Goal: Register for event/course

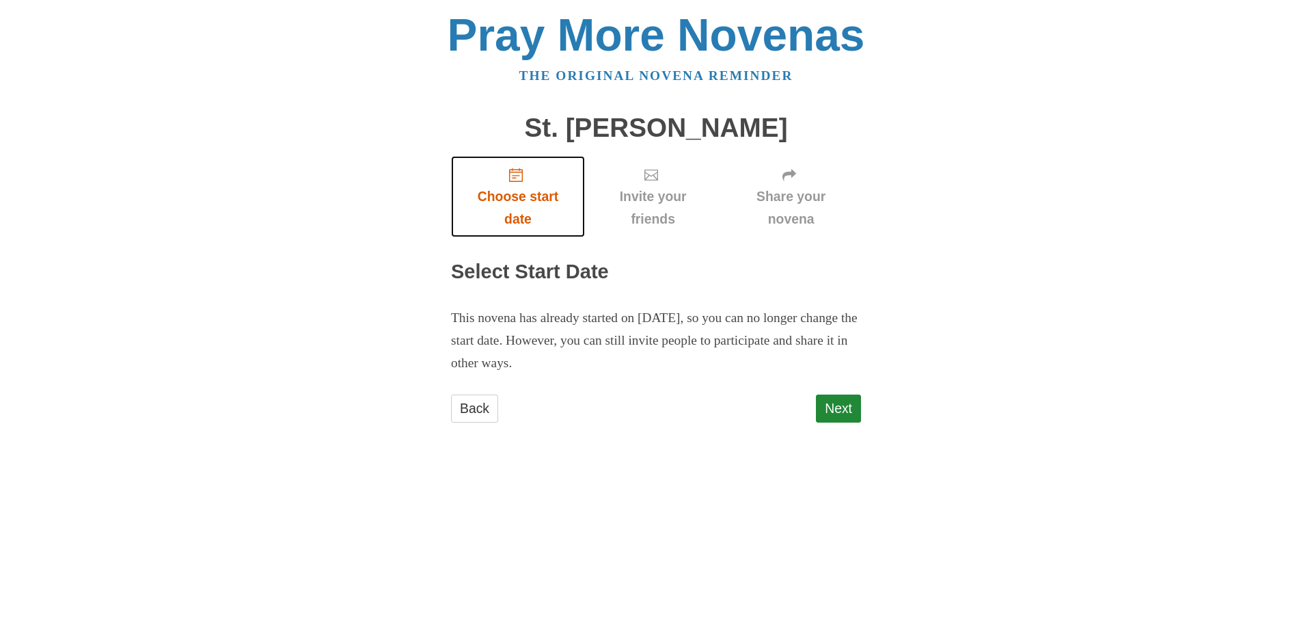
click at [516, 187] on span "Choose start date" at bounding box center [518, 207] width 107 height 45
click at [833, 407] on link "Next" at bounding box center [838, 408] width 45 height 28
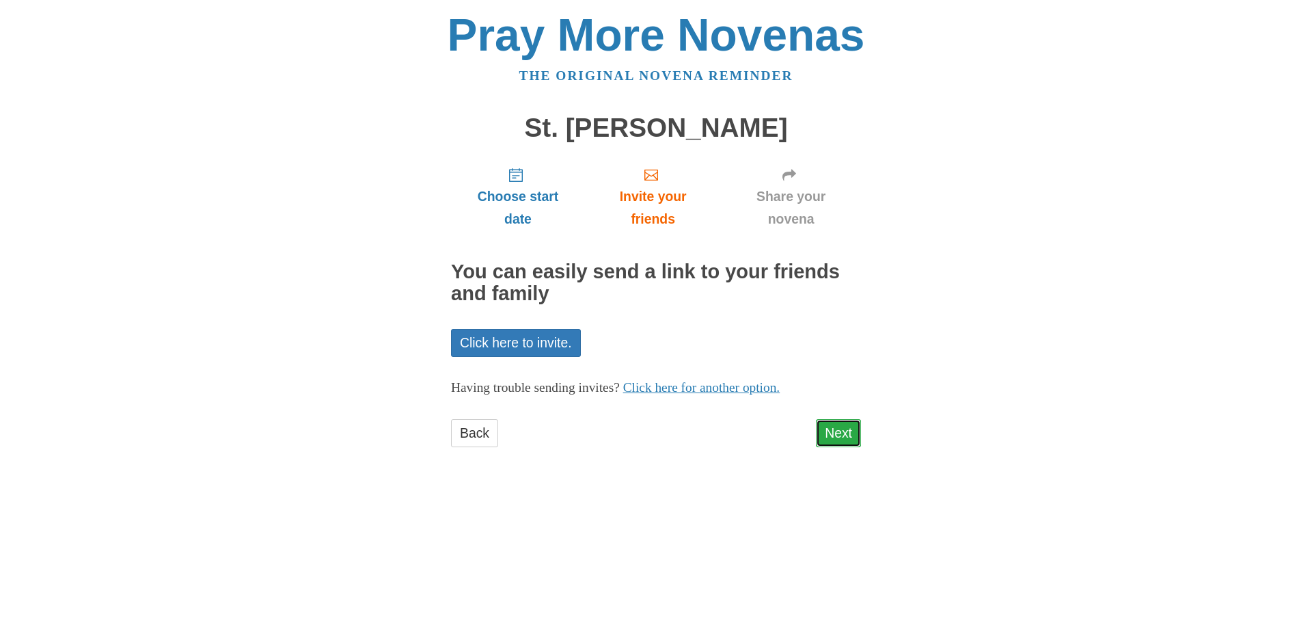
click at [837, 433] on link "Next" at bounding box center [838, 433] width 45 height 28
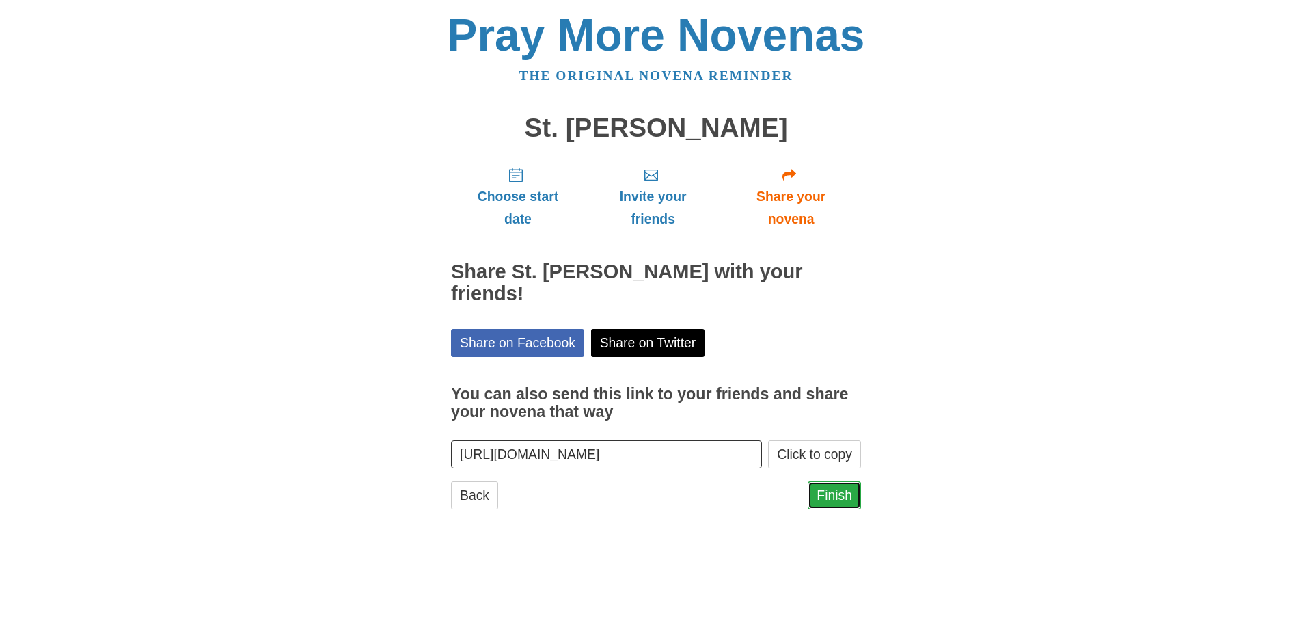
click at [841, 481] on link "Finish" at bounding box center [834, 495] width 53 height 28
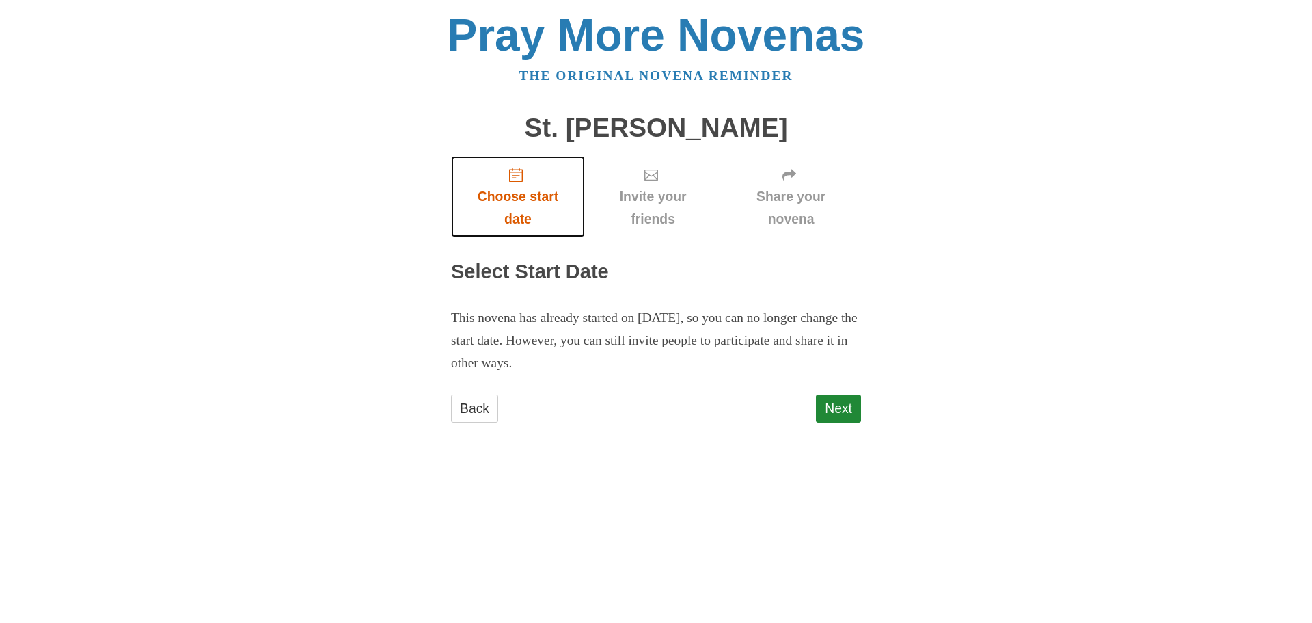
click at [513, 192] on span "Choose start date" at bounding box center [518, 207] width 107 height 45
click at [819, 408] on link "Next" at bounding box center [838, 408] width 45 height 28
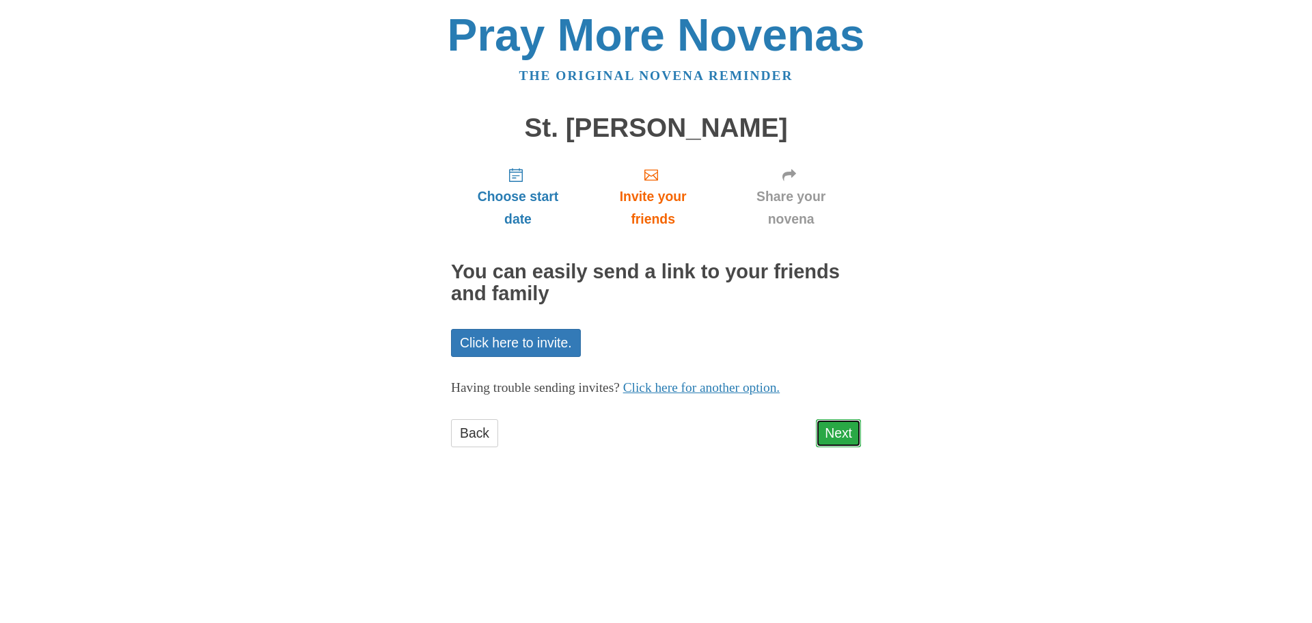
click at [843, 428] on link "Next" at bounding box center [838, 433] width 45 height 28
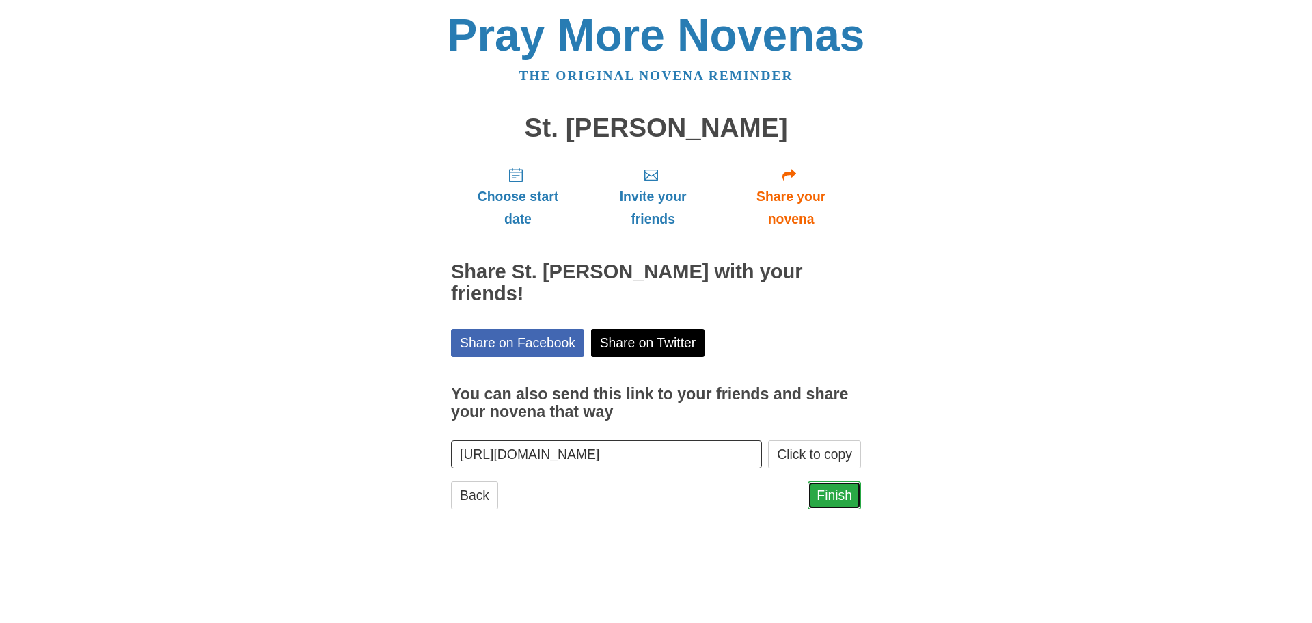
click at [845, 481] on link "Finish" at bounding box center [834, 495] width 53 height 28
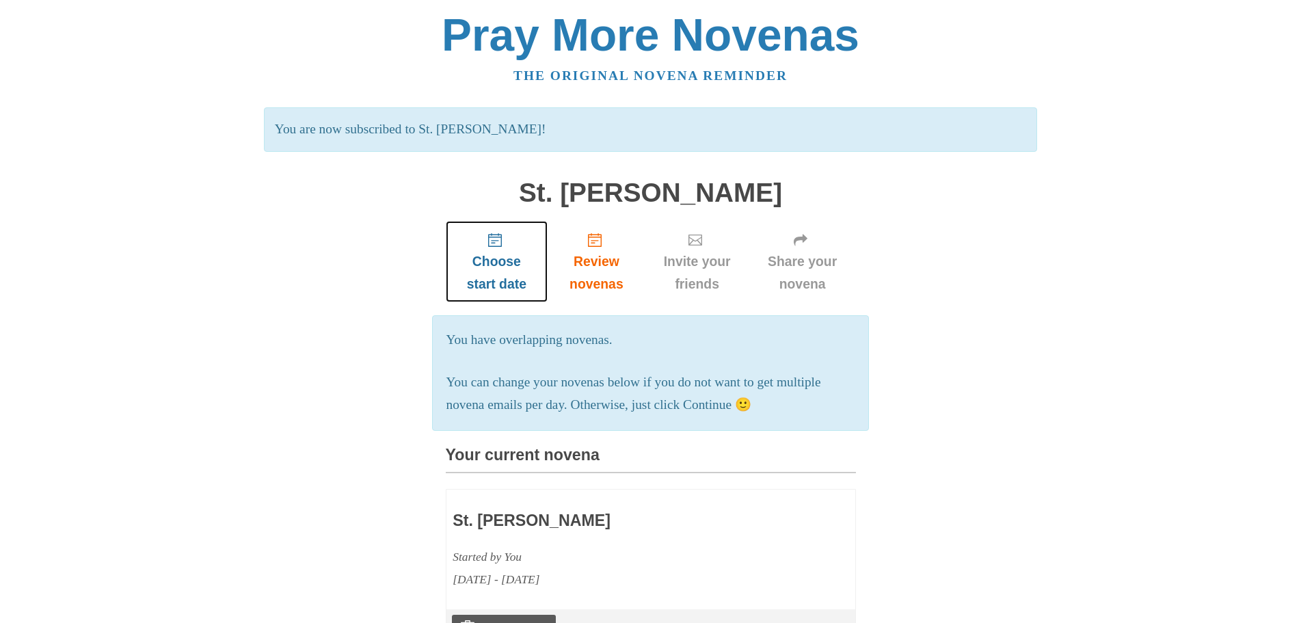
click at [497, 260] on span "Choose start date" at bounding box center [496, 272] width 75 height 45
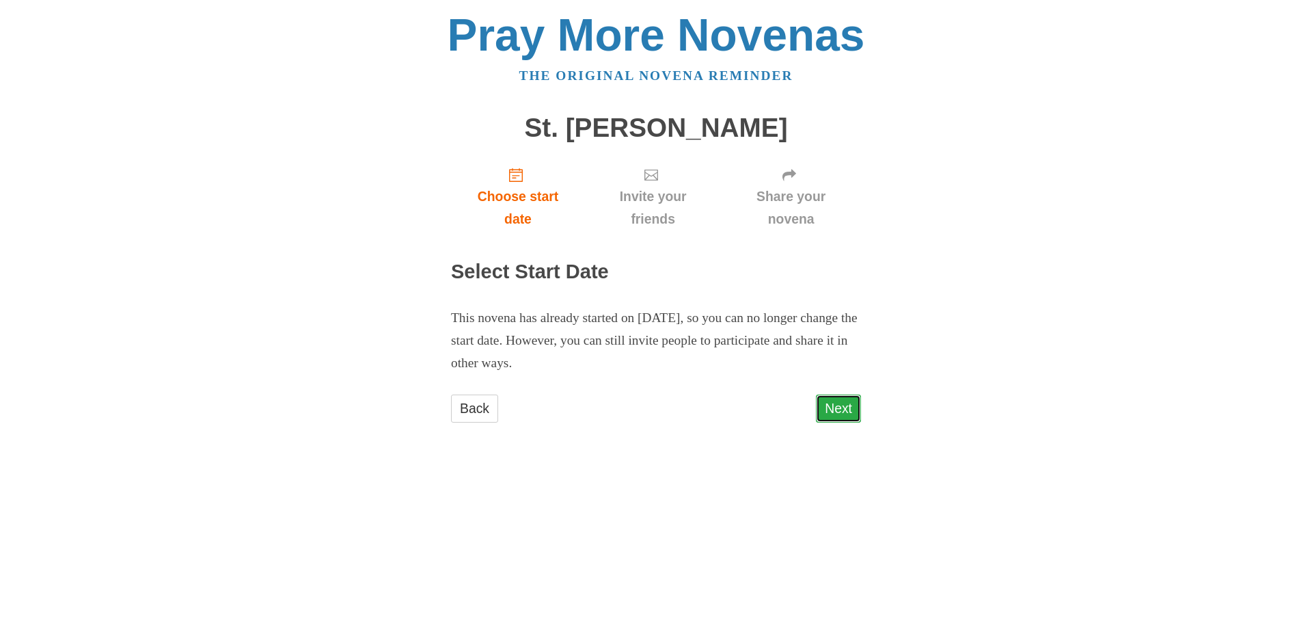
click at [825, 406] on link "Next" at bounding box center [838, 408] width 45 height 28
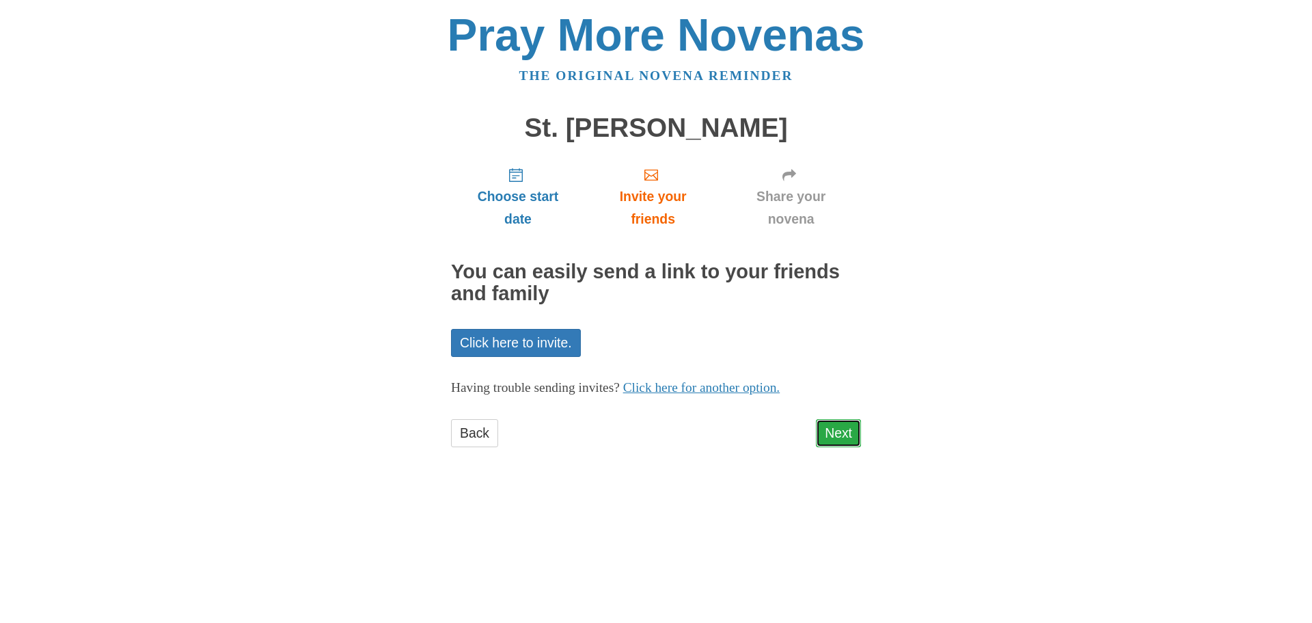
click at [840, 427] on link "Next" at bounding box center [838, 433] width 45 height 28
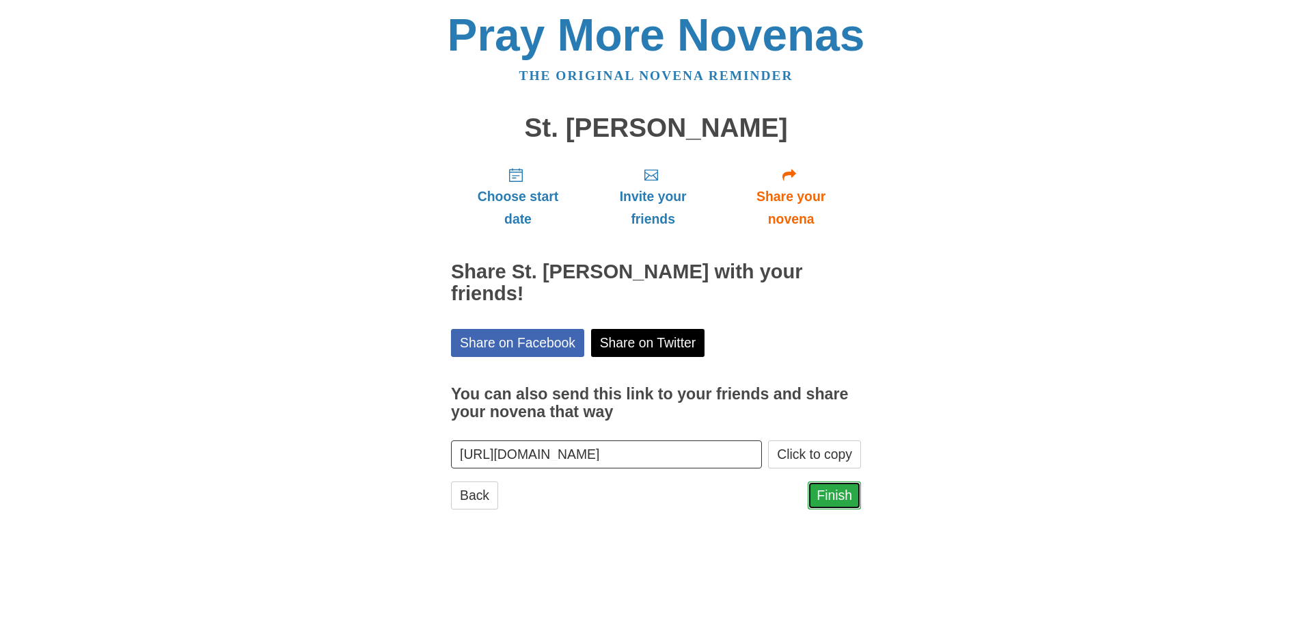
click at [846, 481] on link "Finish" at bounding box center [834, 495] width 53 height 28
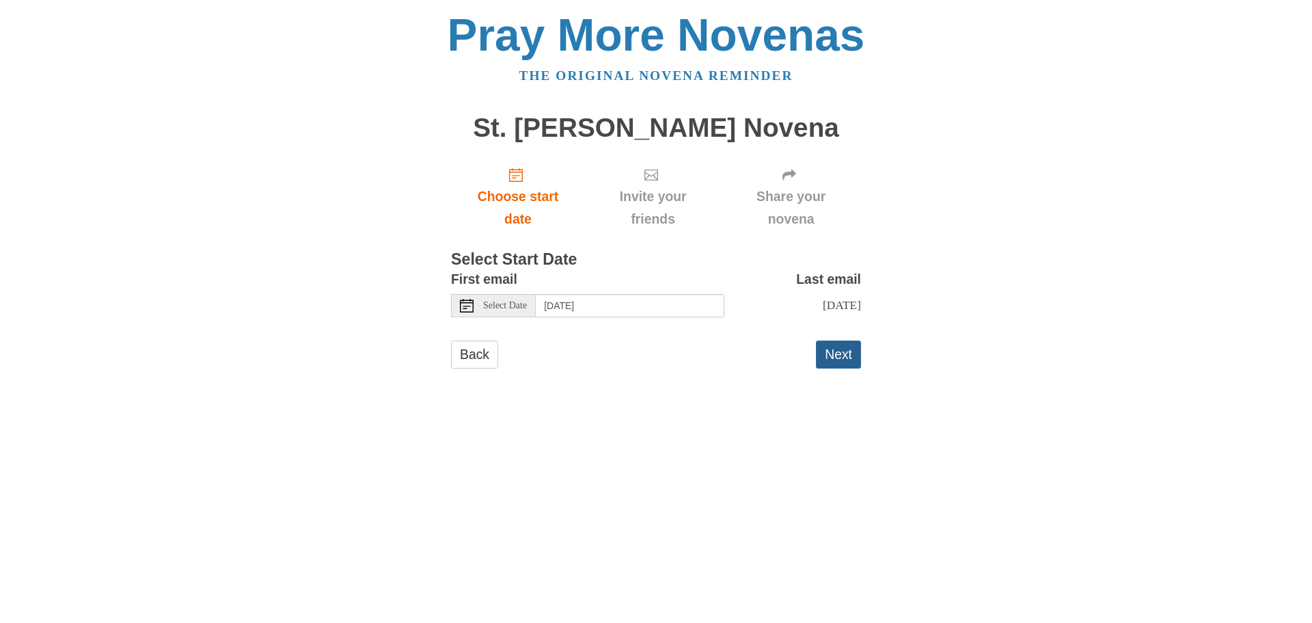
click at [834, 350] on button "Next" at bounding box center [838, 354] width 45 height 28
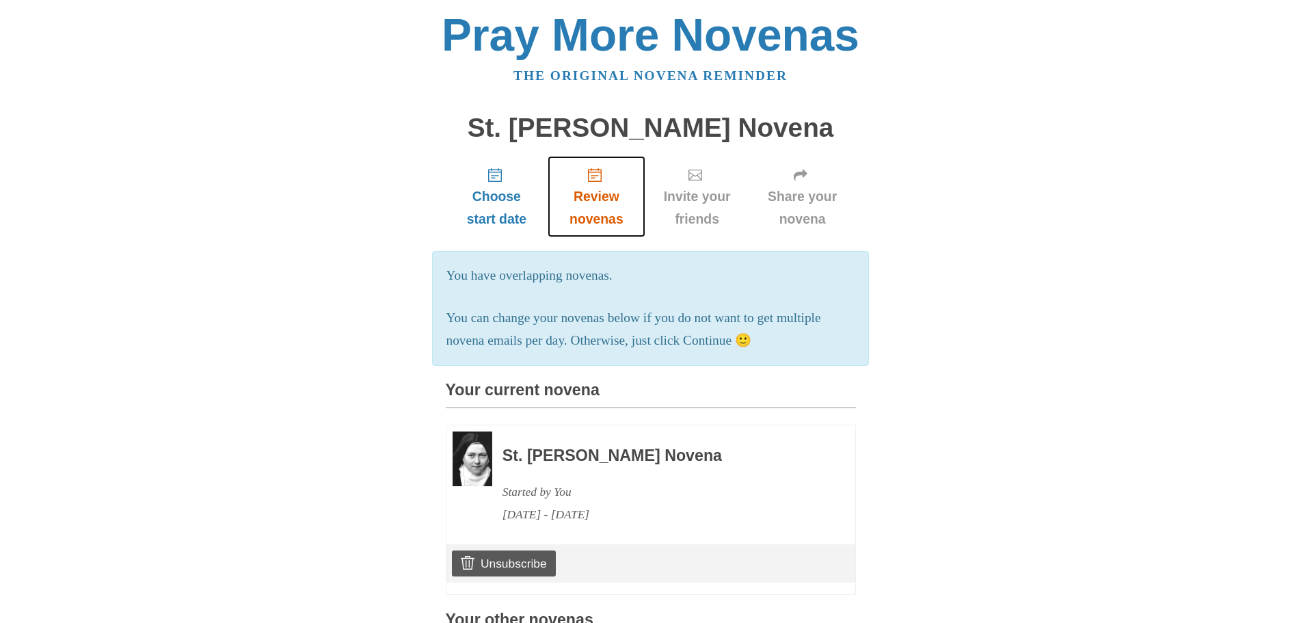
click at [599, 185] on span "Review novenas" at bounding box center [596, 207] width 70 height 45
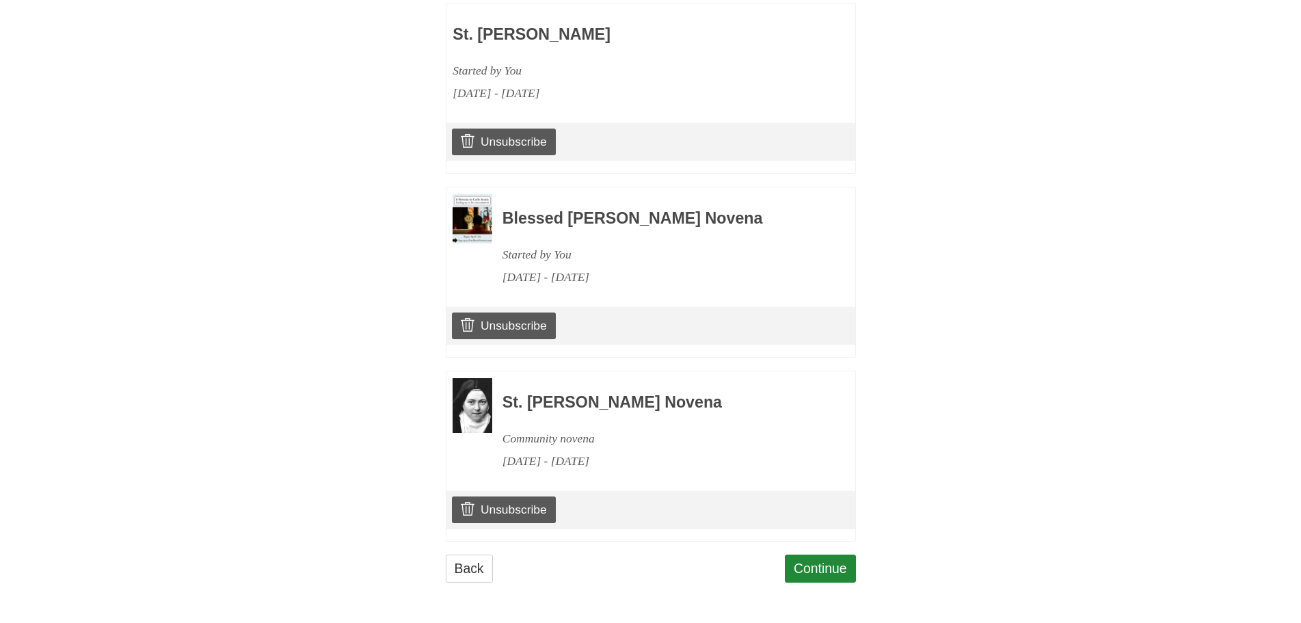
scroll to position [673, 0]
click at [843, 569] on link "Continue" at bounding box center [820, 568] width 71 height 28
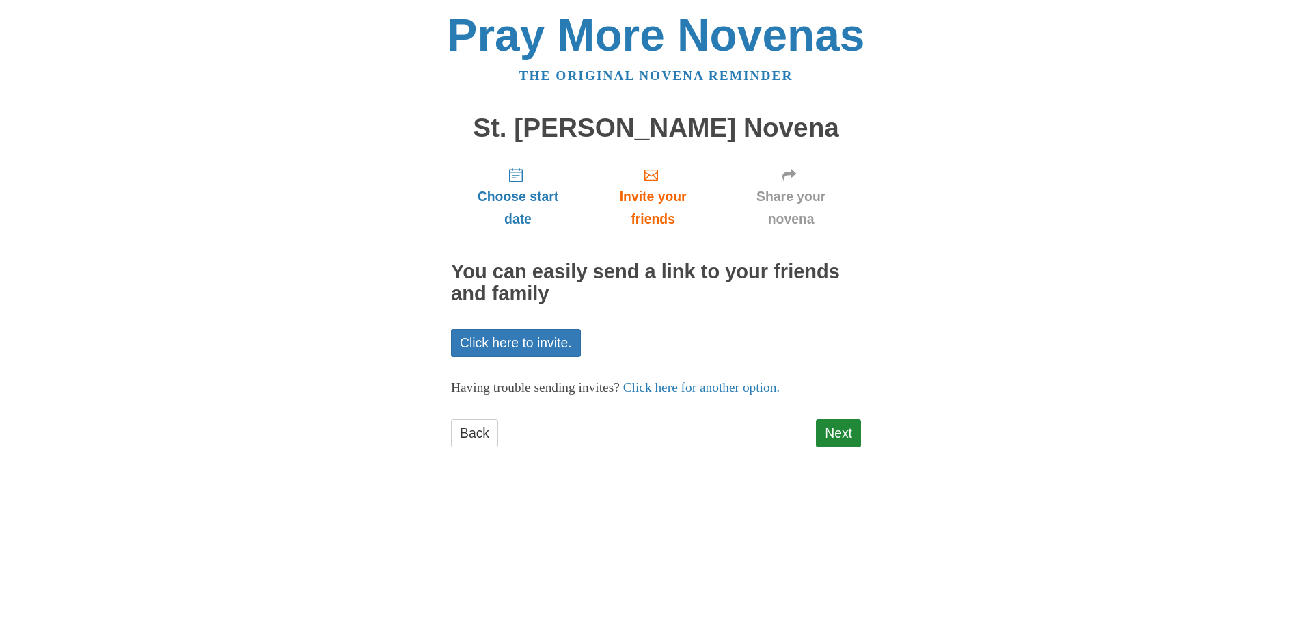
click at [813, 427] on div "Back Next" at bounding box center [656, 439] width 410 height 41
click at [841, 437] on link "Next" at bounding box center [838, 433] width 45 height 28
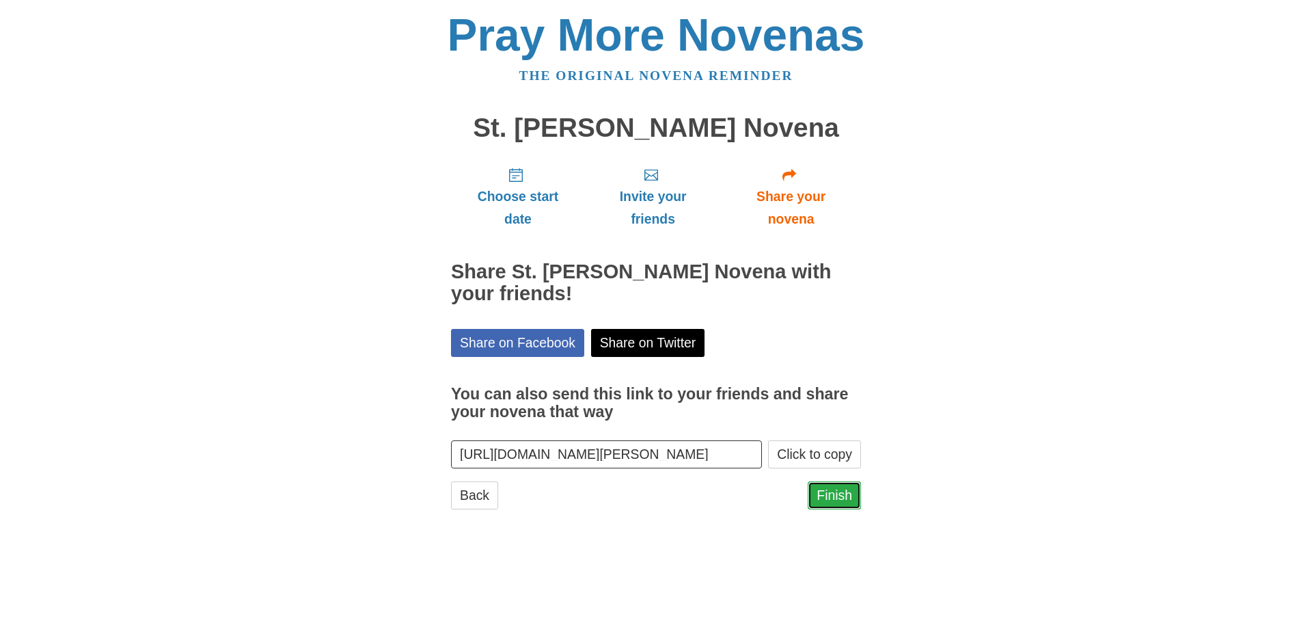
click at [843, 494] on link "Finish" at bounding box center [834, 495] width 53 height 28
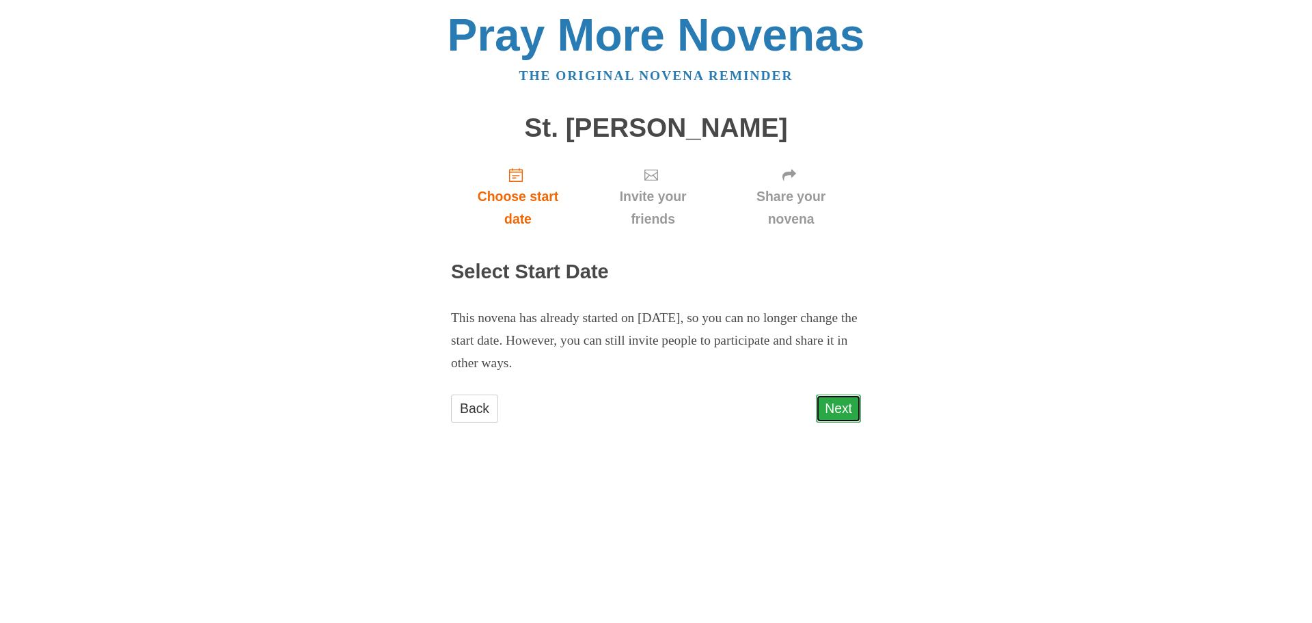
click at [845, 409] on link "Next" at bounding box center [838, 408] width 45 height 28
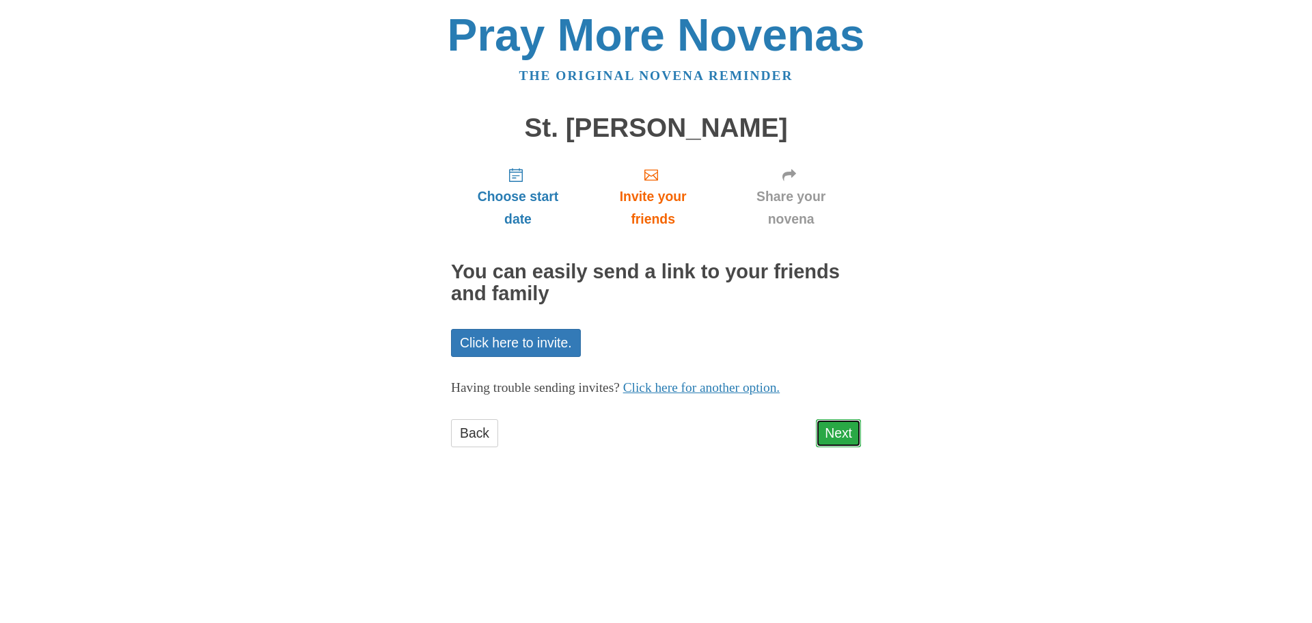
click at [836, 433] on link "Next" at bounding box center [838, 433] width 45 height 28
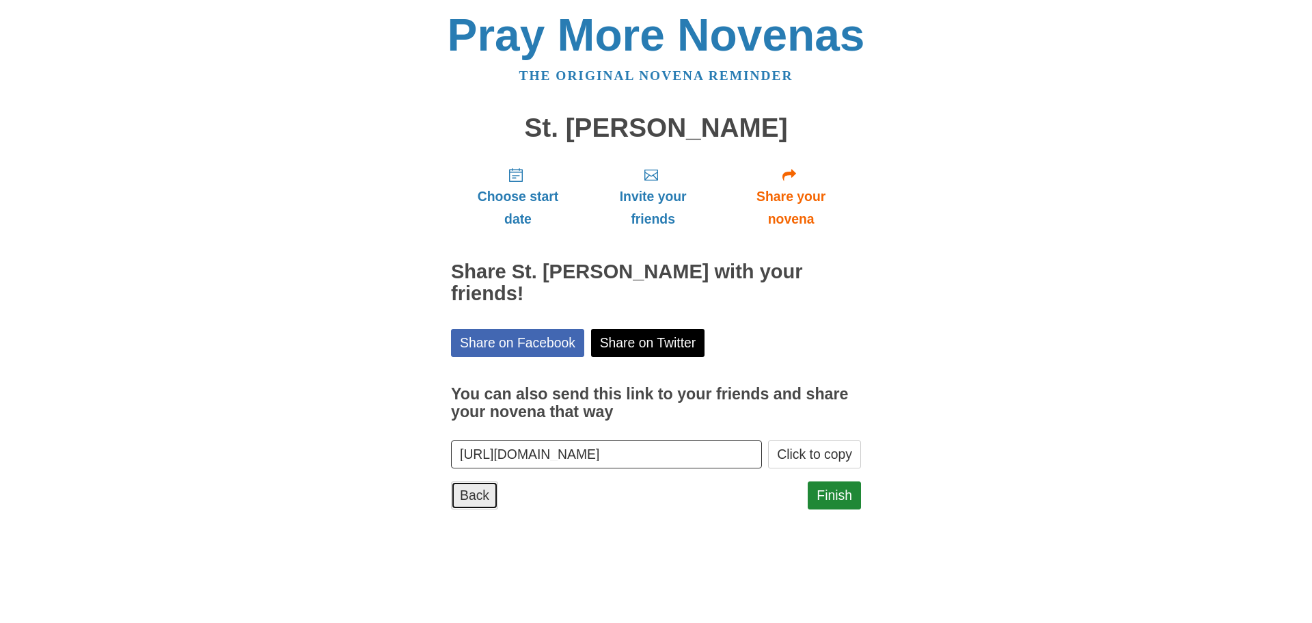
click at [476, 481] on link "Back" at bounding box center [474, 495] width 47 height 28
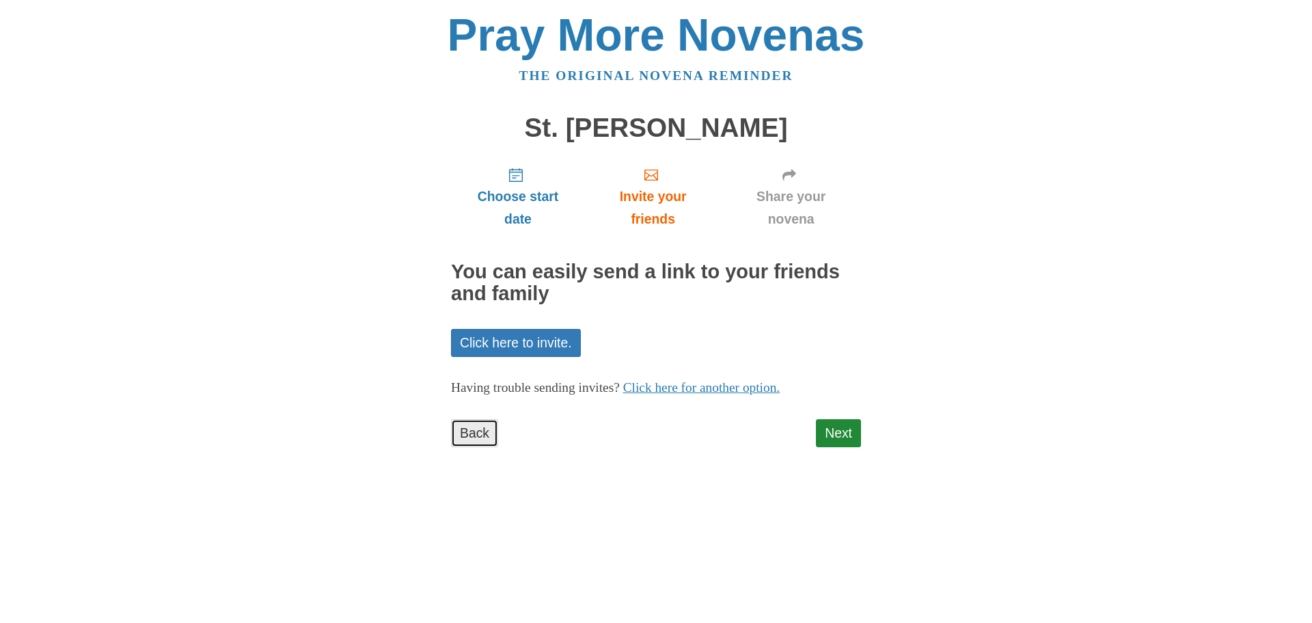
click at [473, 430] on link "Back" at bounding box center [474, 433] width 47 height 28
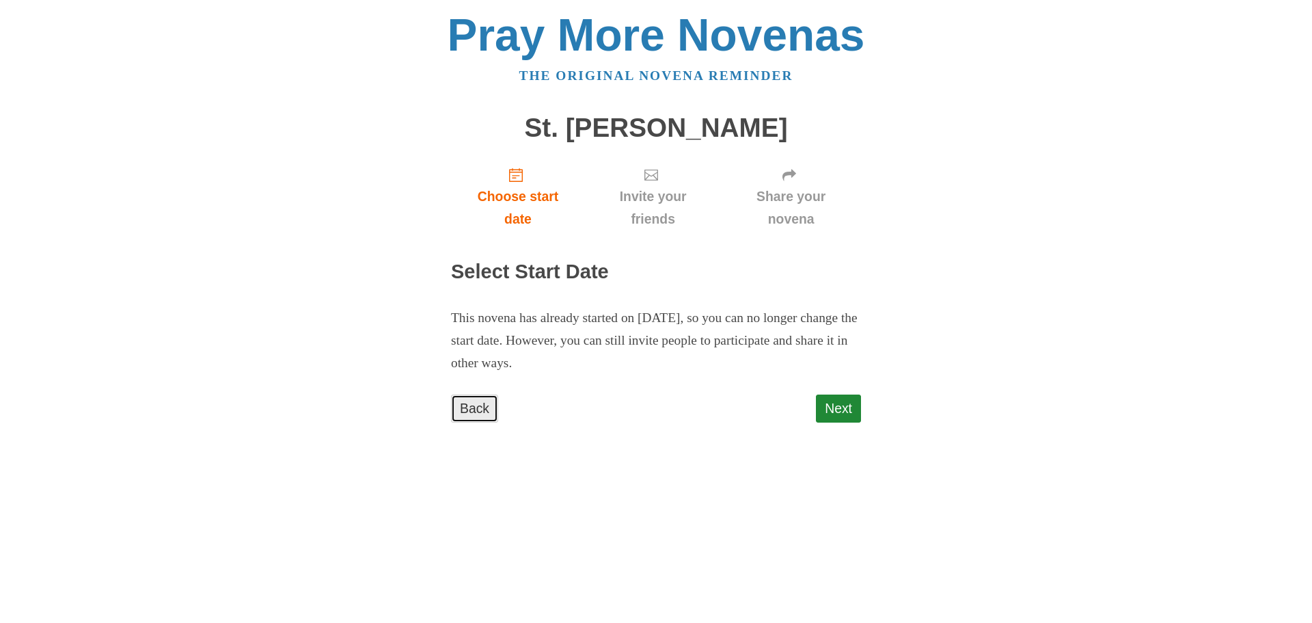
click at [477, 411] on link "Back" at bounding box center [474, 408] width 47 height 28
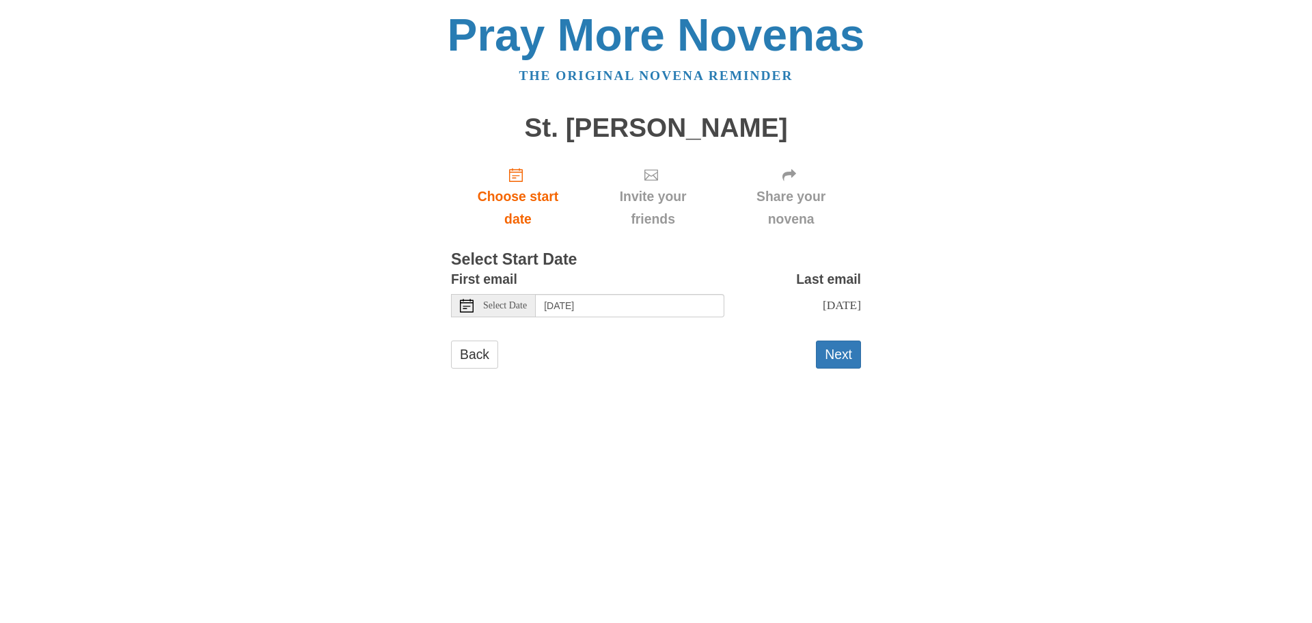
click at [472, 304] on icon at bounding box center [467, 306] width 14 height 14
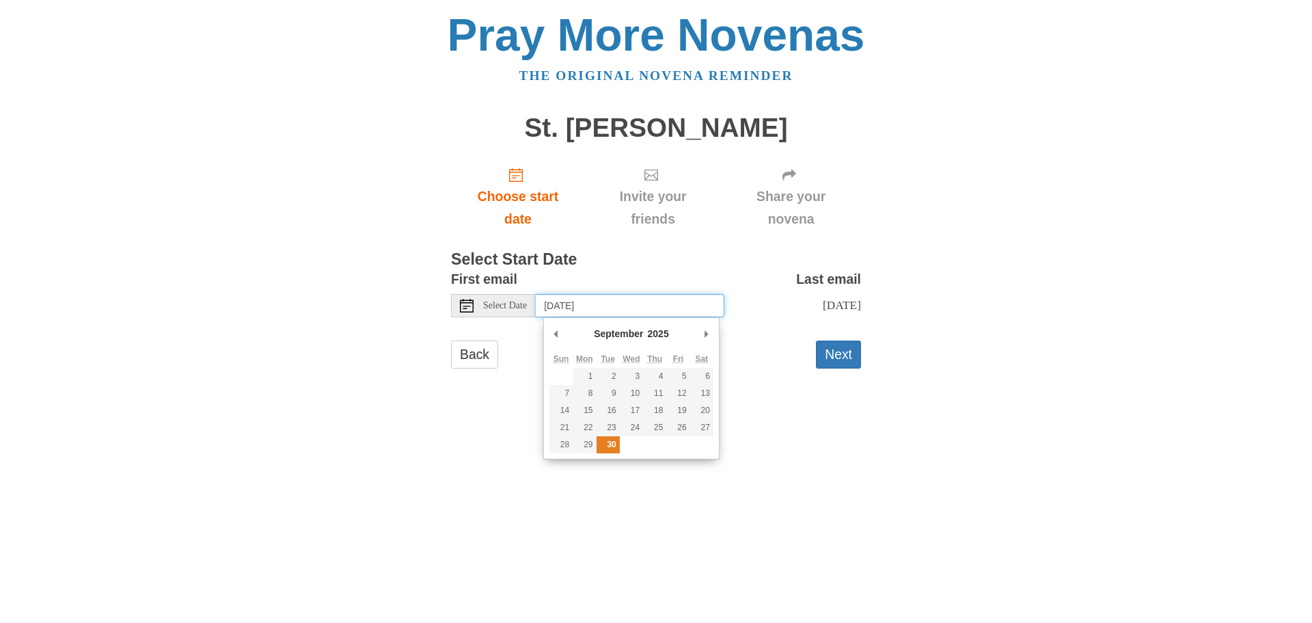
type input "[DATE]"
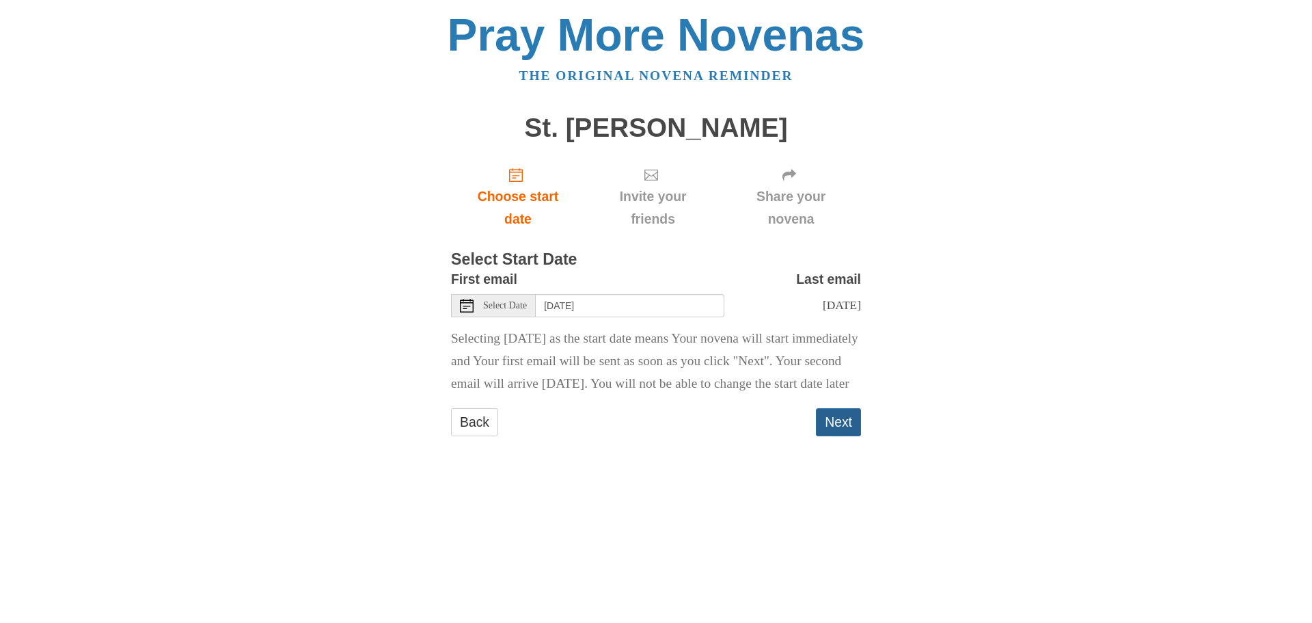
click at [843, 436] on button "Next" at bounding box center [838, 422] width 45 height 28
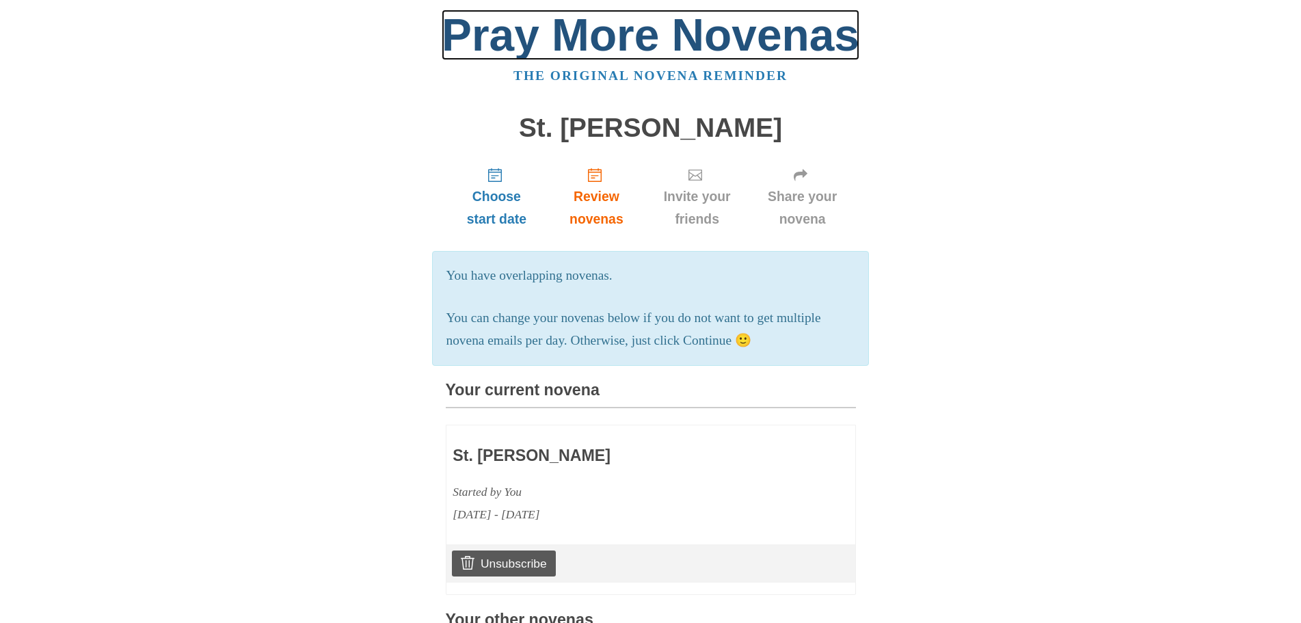
click at [556, 33] on link "Pray More Novenas" at bounding box center [651, 35] width 418 height 51
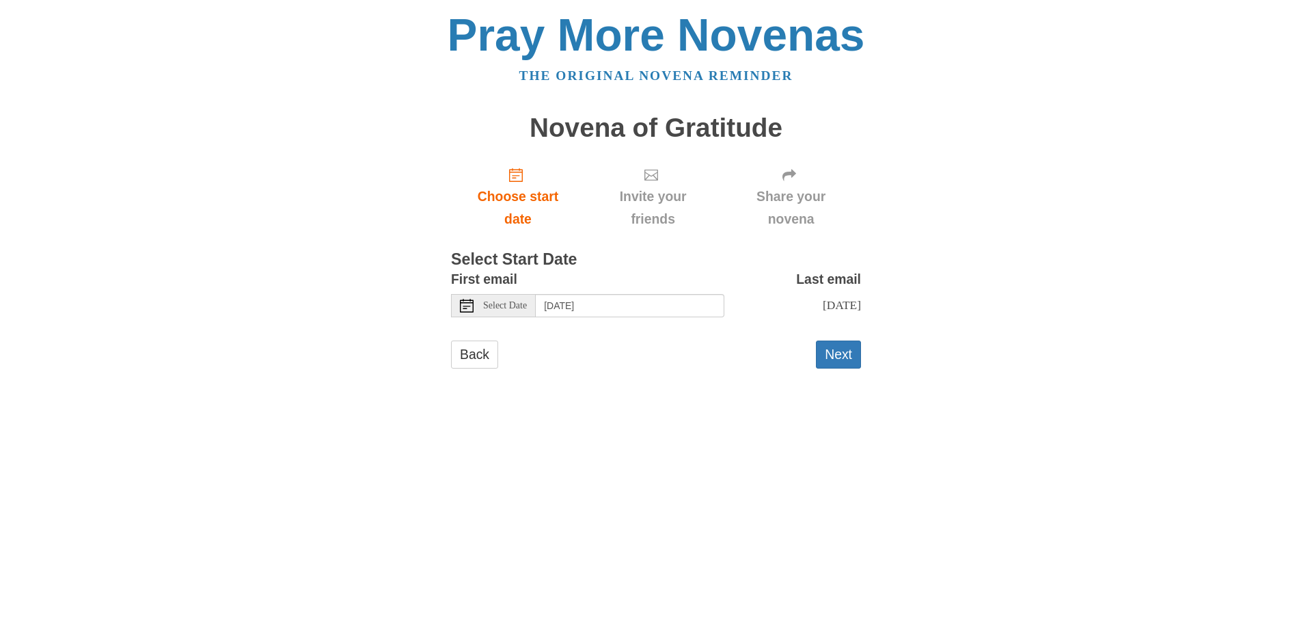
click at [461, 306] on icon at bounding box center [467, 306] width 14 height 14
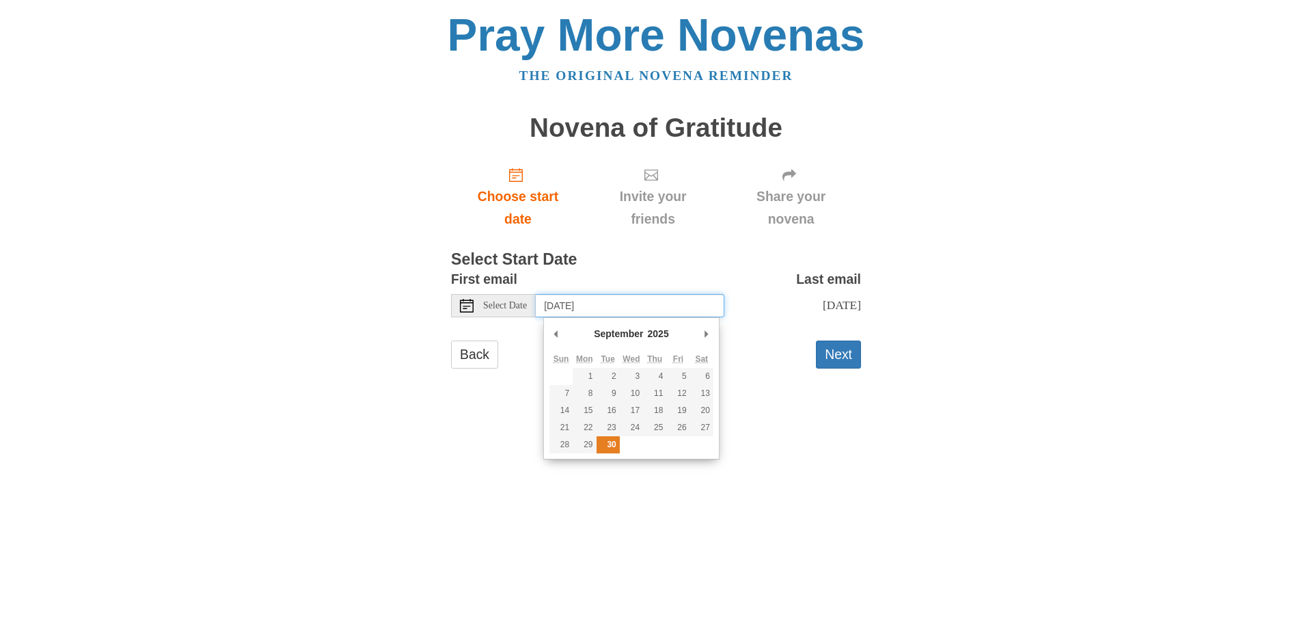
type input "Tuesday, September 30th"
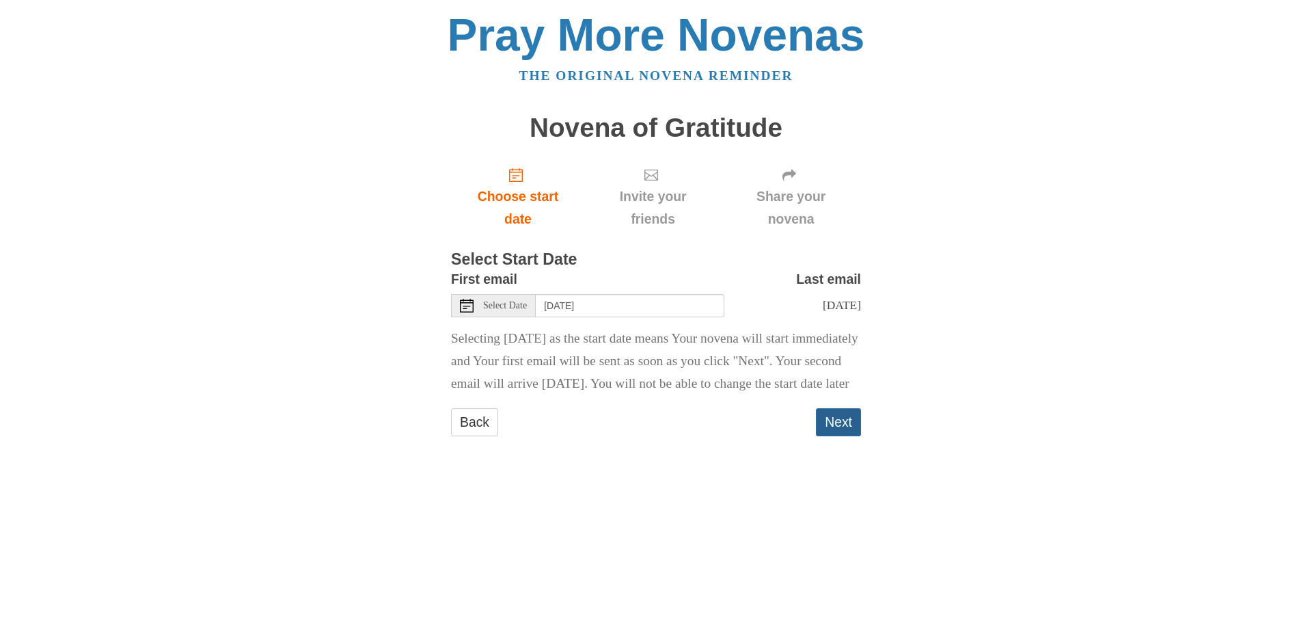
click at [833, 436] on button "Next" at bounding box center [838, 422] width 45 height 28
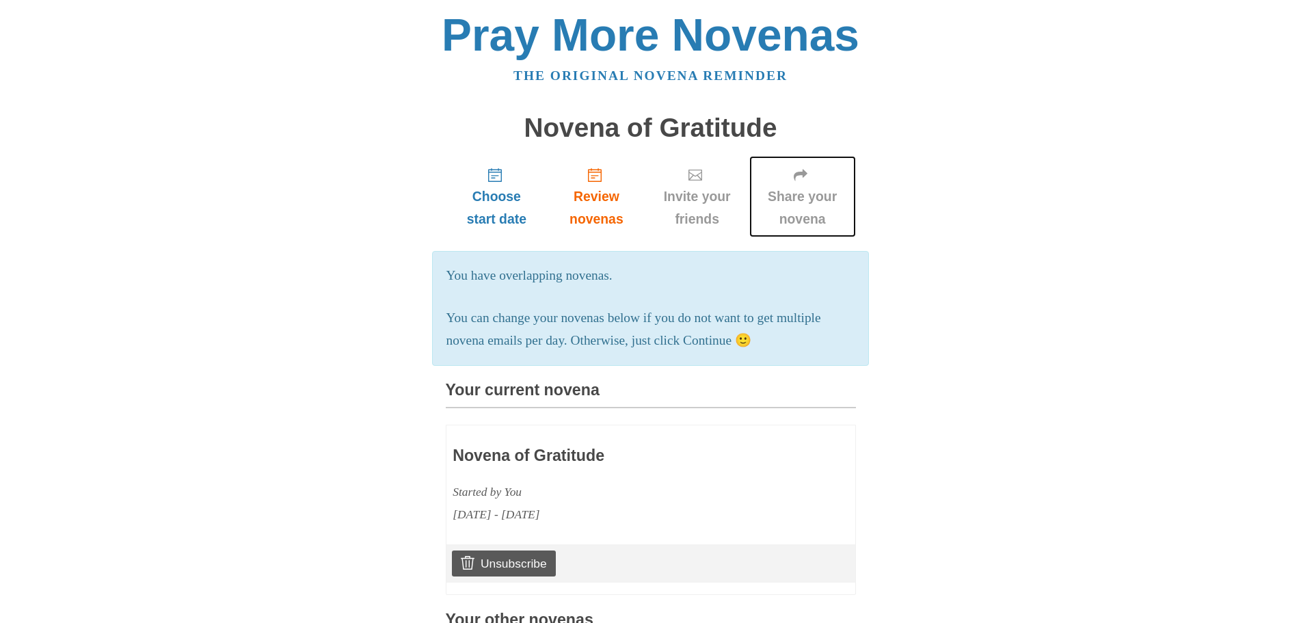
click at [798, 188] on span "Share your novena" at bounding box center [802, 207] width 79 height 45
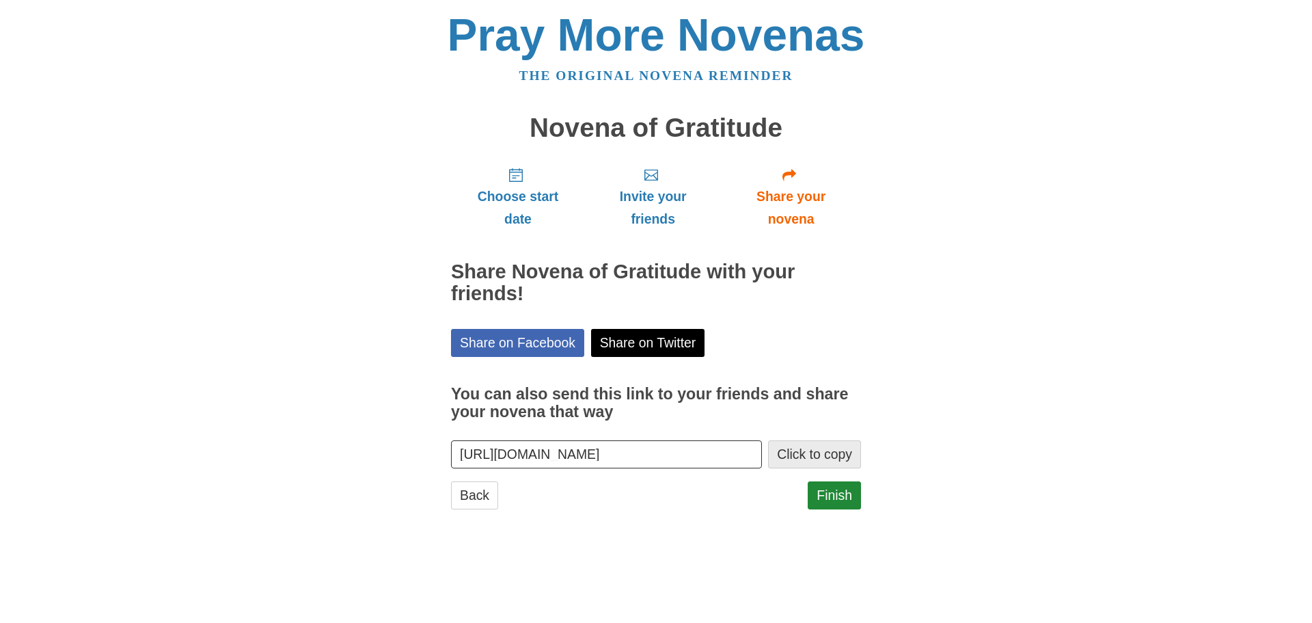
click at [800, 450] on button "Click to copy" at bounding box center [814, 454] width 93 height 28
